Goal: Navigation & Orientation: Find specific page/section

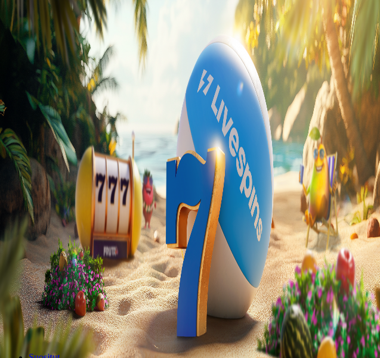
click at [63, 48] on span "Kirjaudu" at bounding box center [47, 52] width 29 height 9
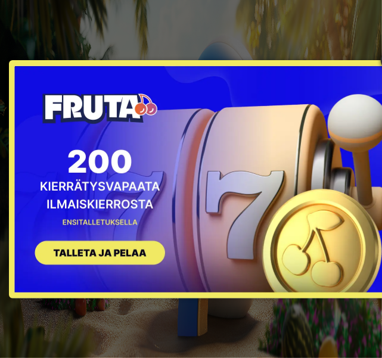
click at [197, 196] on div "× SIGN UP" at bounding box center [200, 179] width 382 height 238
click at [352, 26] on div "× SIGN UP" at bounding box center [200, 179] width 382 height 340
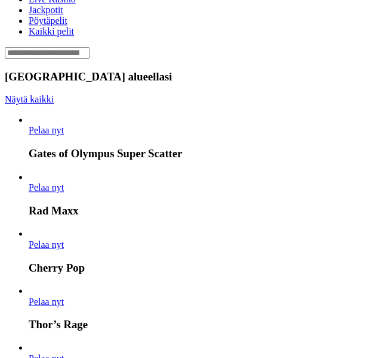
scroll to position [529, 0]
